Goal: Check status: Check status

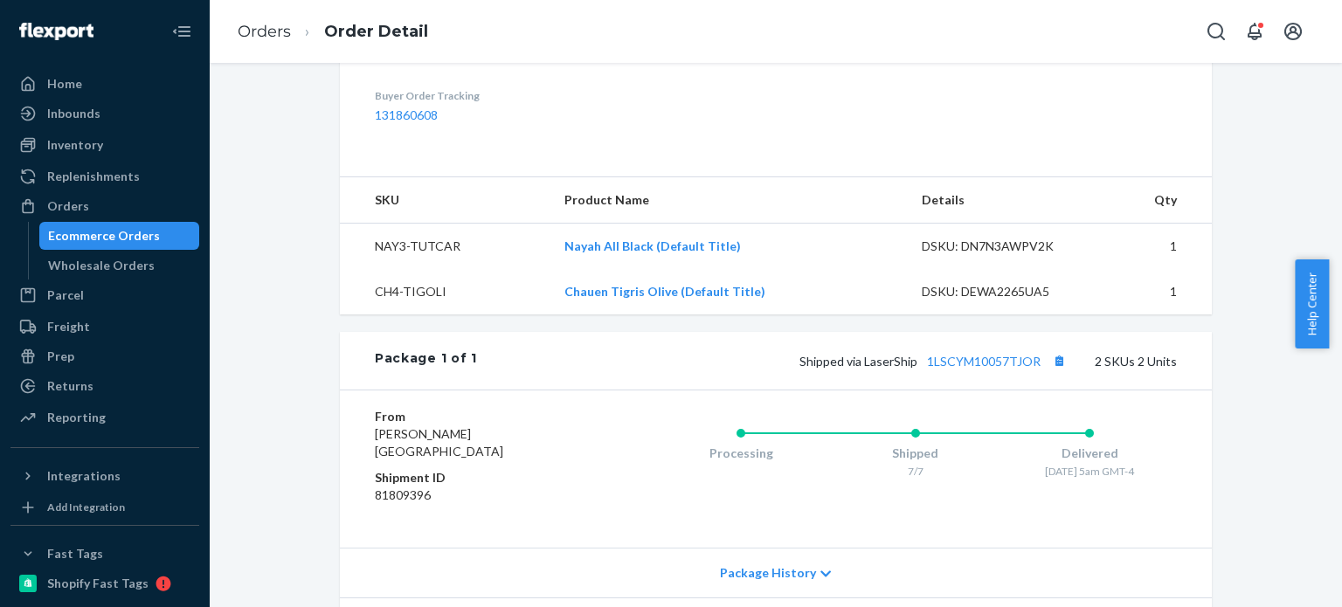
scroll to position [704, 0]
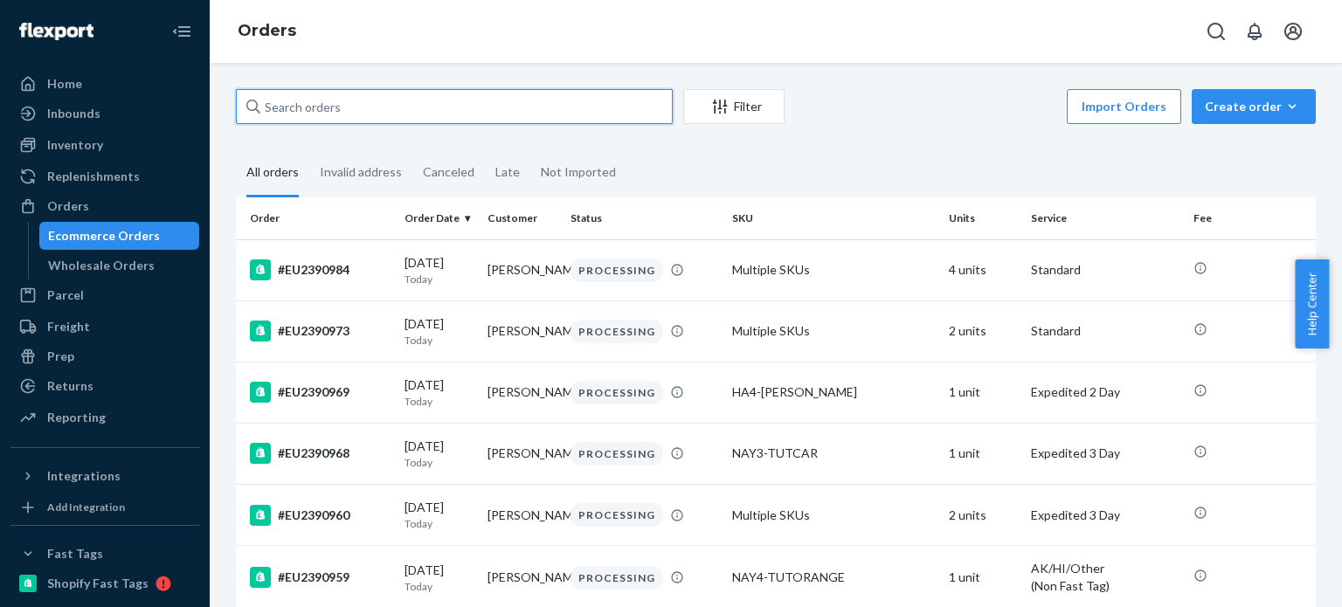
click at [237, 118] on input "text" at bounding box center [454, 106] width 437 height 35
click at [318, 110] on input "text" at bounding box center [454, 106] width 437 height 35
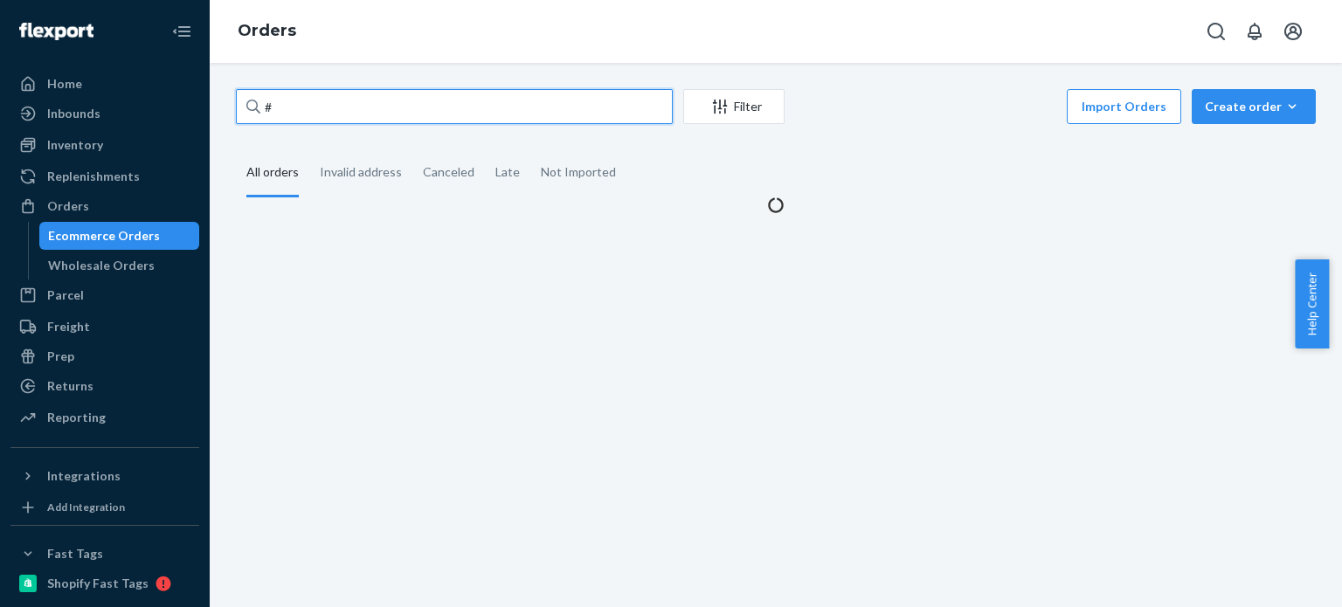
paste input "EU2335840"
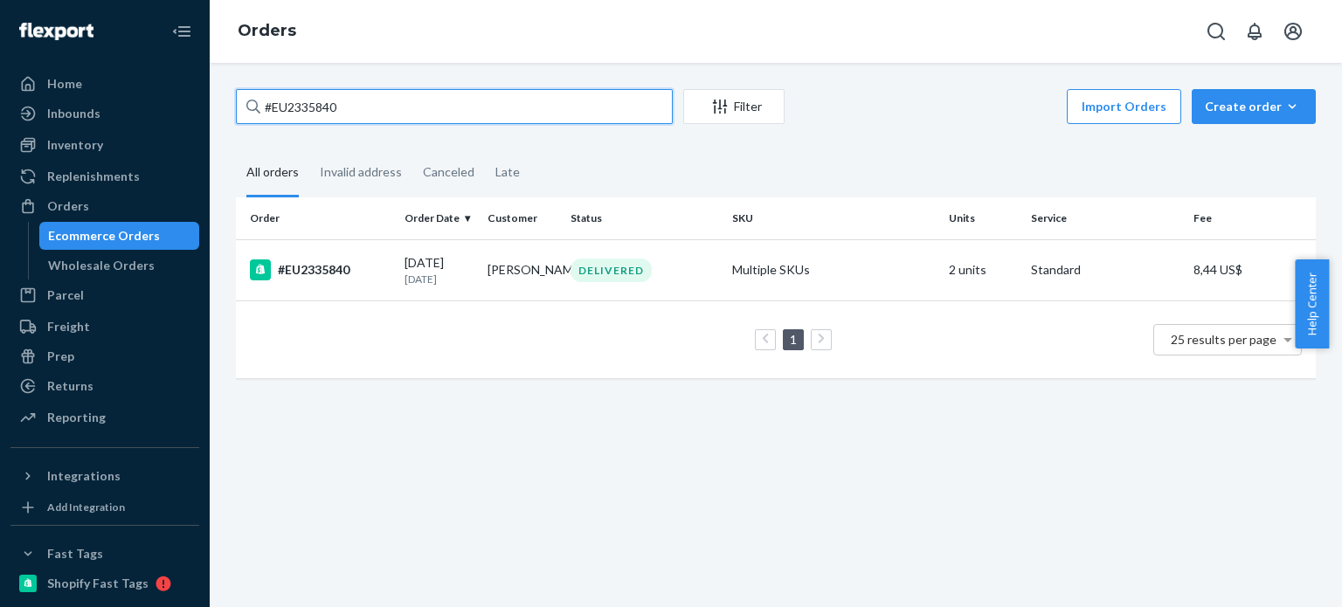
type input "#EU2335840"
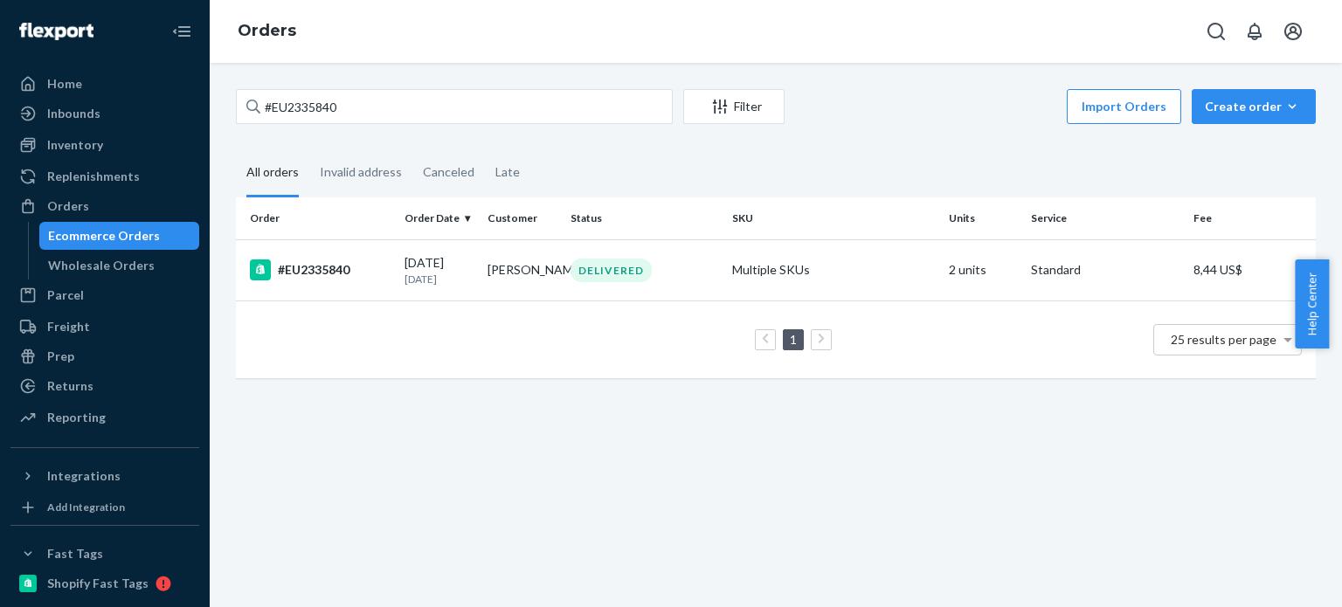
click at [513, 223] on div "Customer" at bounding box center [521, 218] width 69 height 15
click at [508, 258] on td "[PERSON_NAME]" at bounding box center [521, 269] width 83 height 61
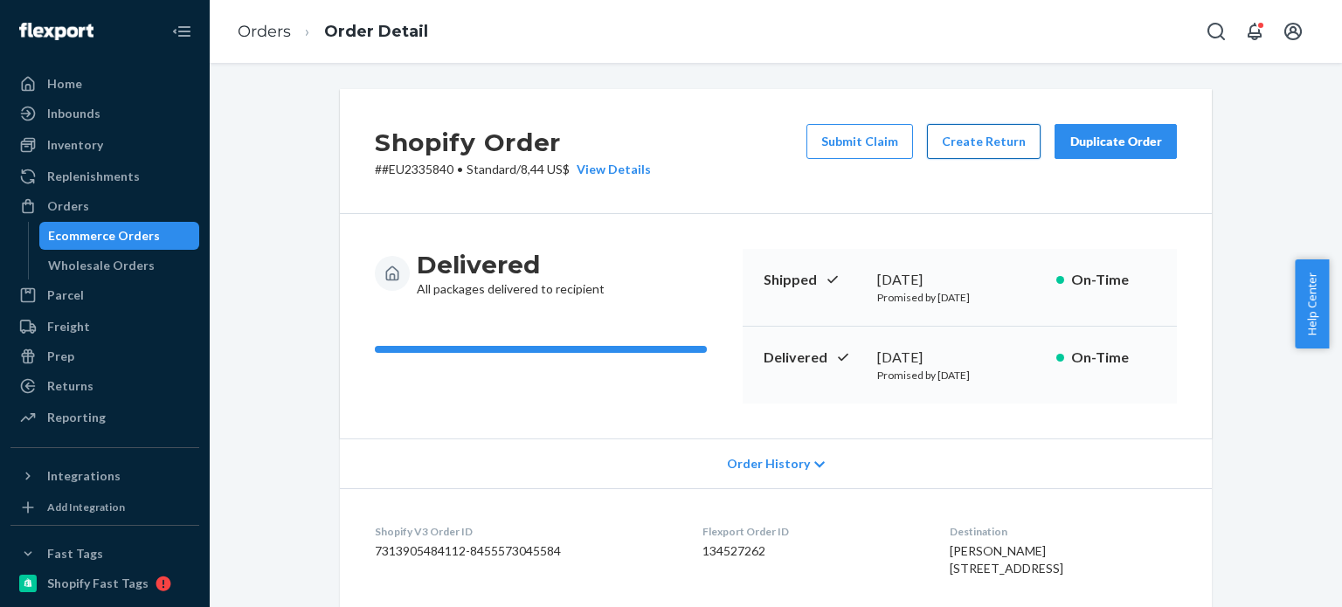
click at [987, 141] on button "Create Return" at bounding box center [984, 141] width 114 height 35
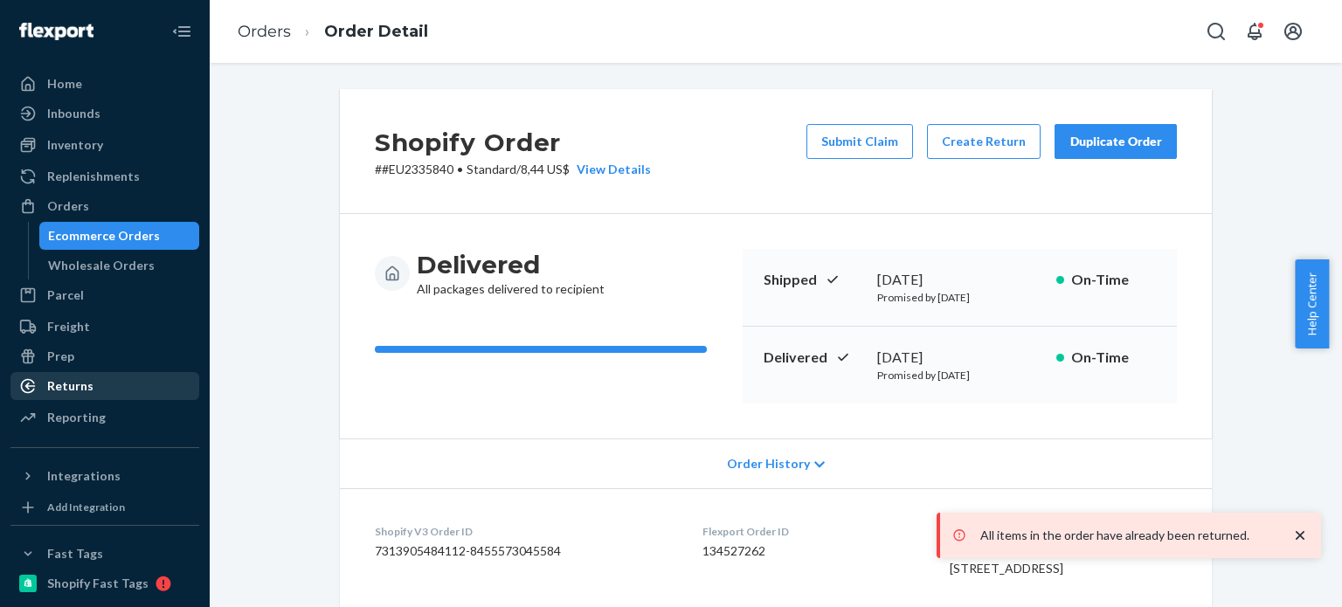
click at [101, 372] on li "Returns" at bounding box center [104, 386] width 189 height 28
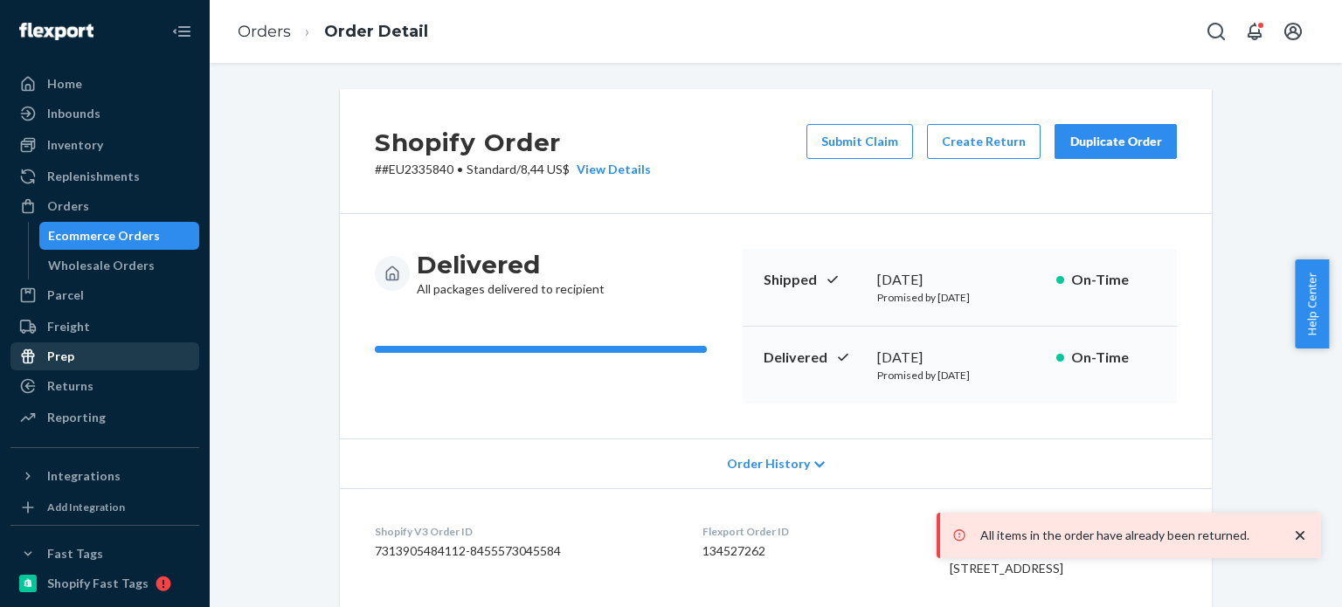
click at [46, 368] on div "Prep" at bounding box center [104, 356] width 185 height 24
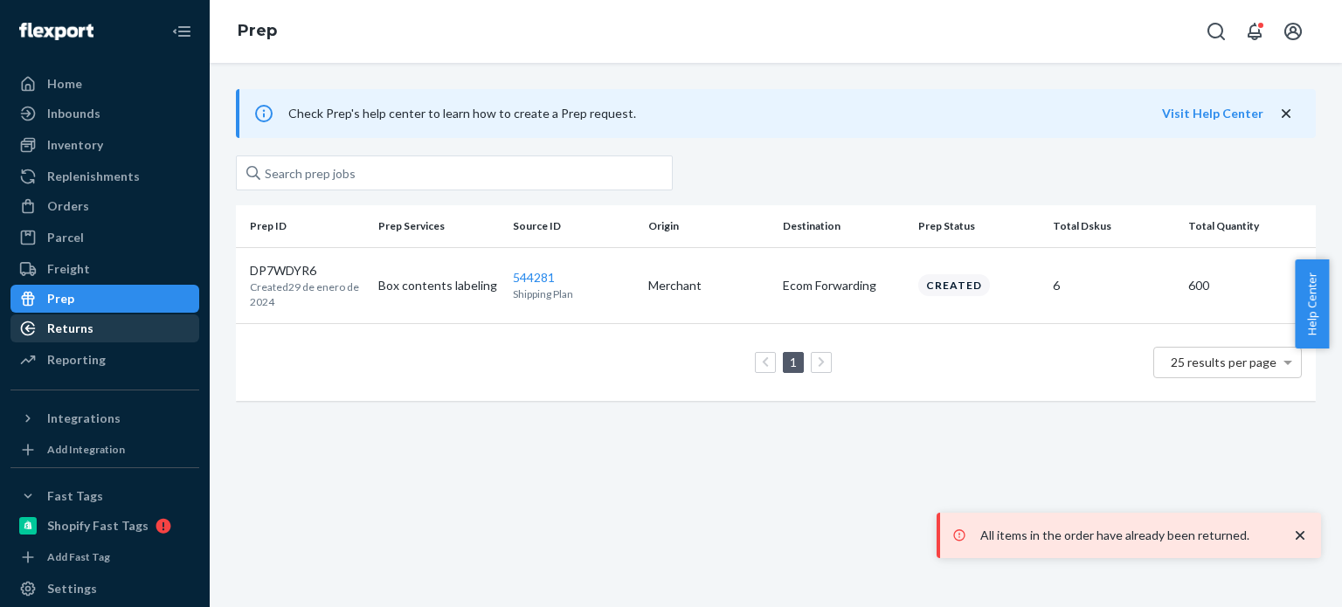
click at [161, 325] on div "Returns" at bounding box center [104, 328] width 185 height 24
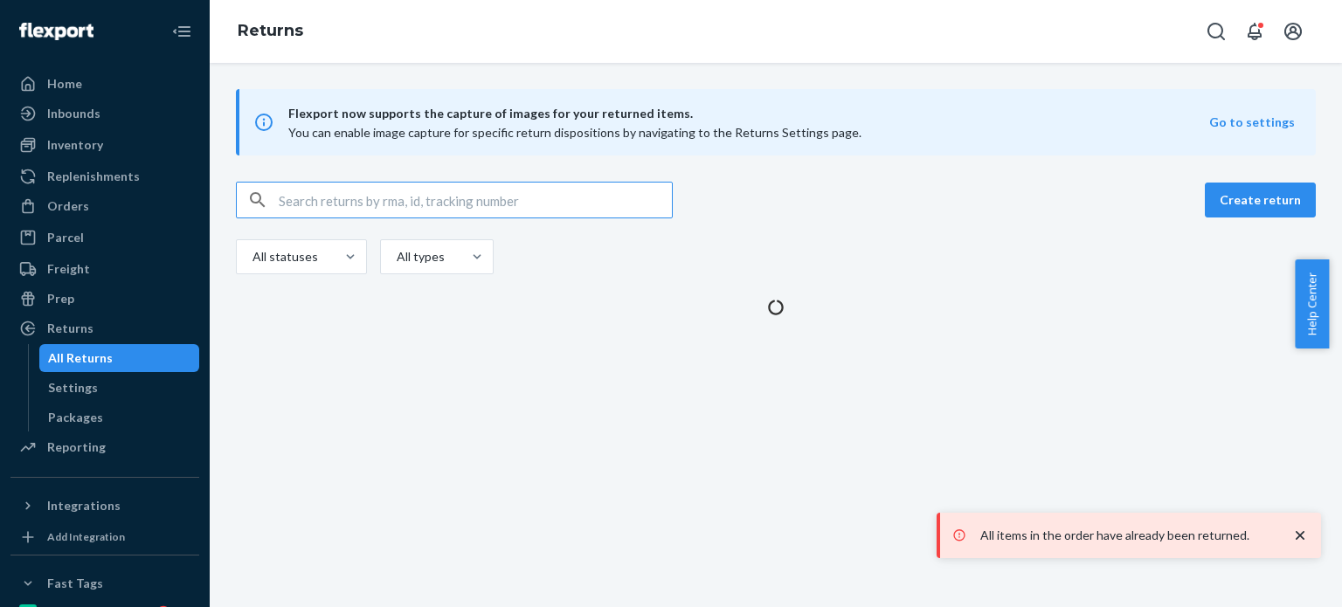
drag, startPoint x: 467, startPoint y: 180, endPoint x: 461, endPoint y: 207, distance: 27.8
click at [468, 180] on div "Flexport now supports the capture of images for your returned items. You can en…" at bounding box center [776, 202] width 1132 height 227
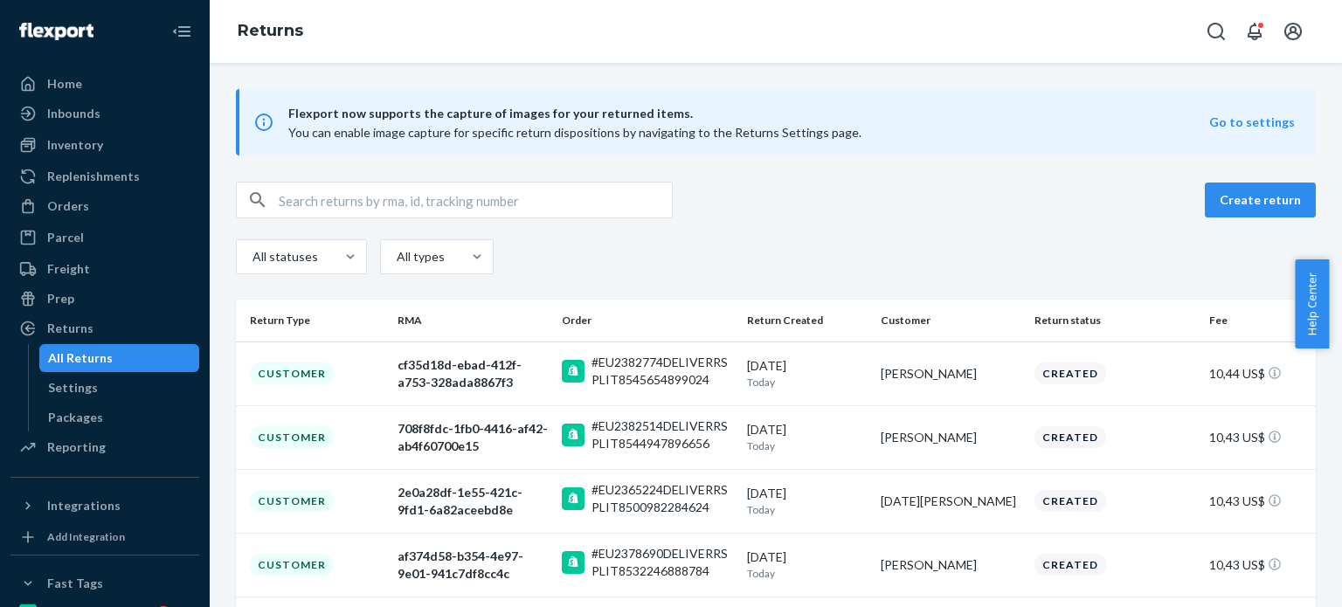
click at [454, 209] on input "text" at bounding box center [475, 200] width 393 height 35
paste input "EU2335840"
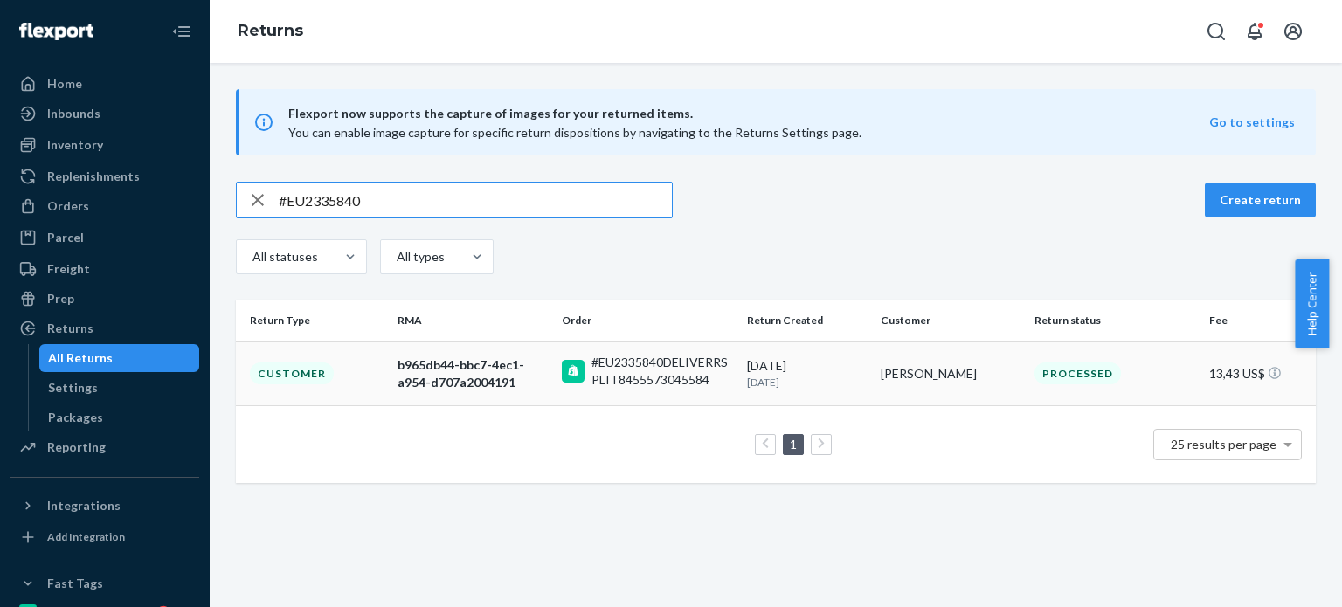
type input "#EU2335840"
click at [653, 364] on div "#EU2335840DELIVERRSPLIT8455573045584" at bounding box center [661, 371] width 141 height 35
